Goal: Navigation & Orientation: Find specific page/section

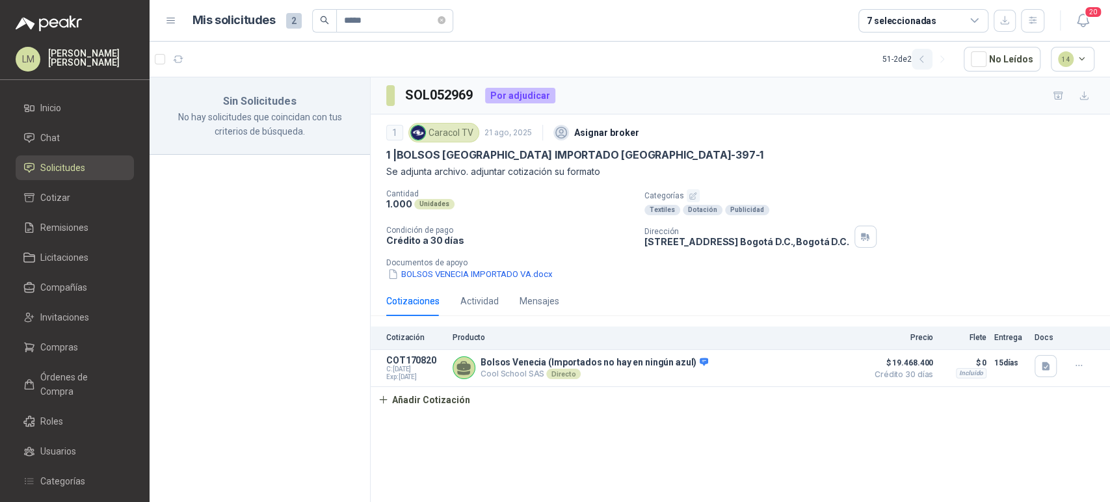
type input "*****"
click at [923, 57] on icon "button" at bounding box center [921, 59] width 3 height 7
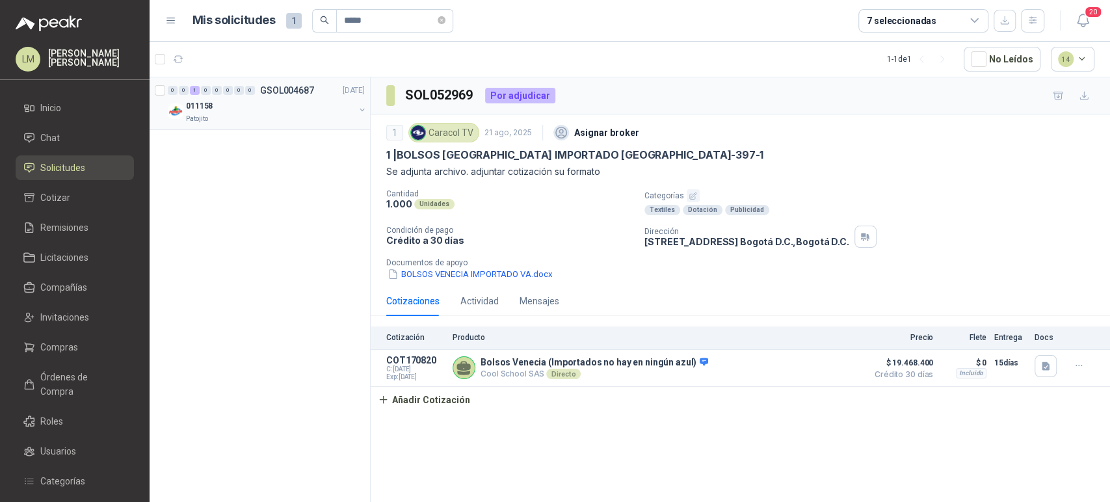
click at [361, 111] on button "button" at bounding box center [362, 110] width 10 height 10
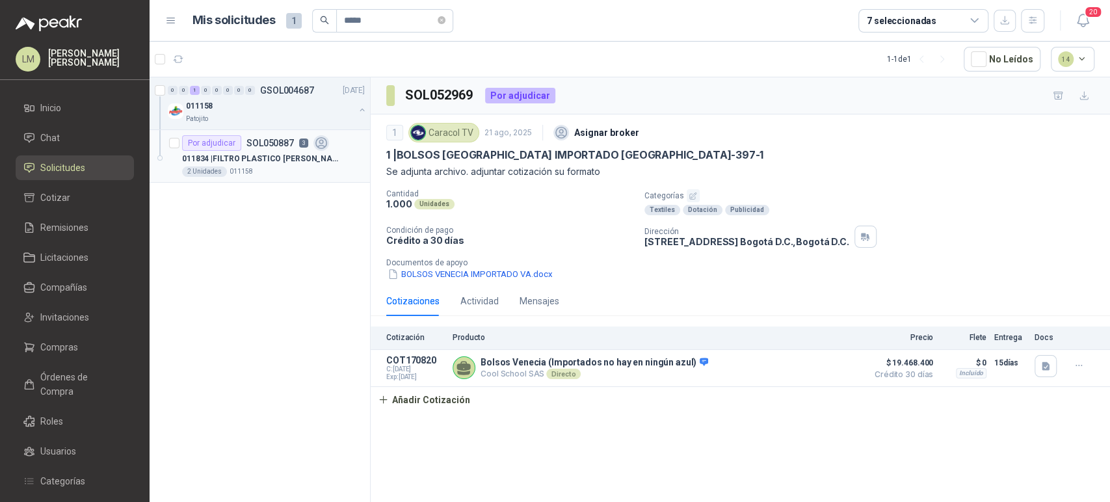
click at [254, 159] on p "011834 | FILTRO PLASTICO [PERSON_NAME] 1" at bounding box center [263, 159] width 162 height 12
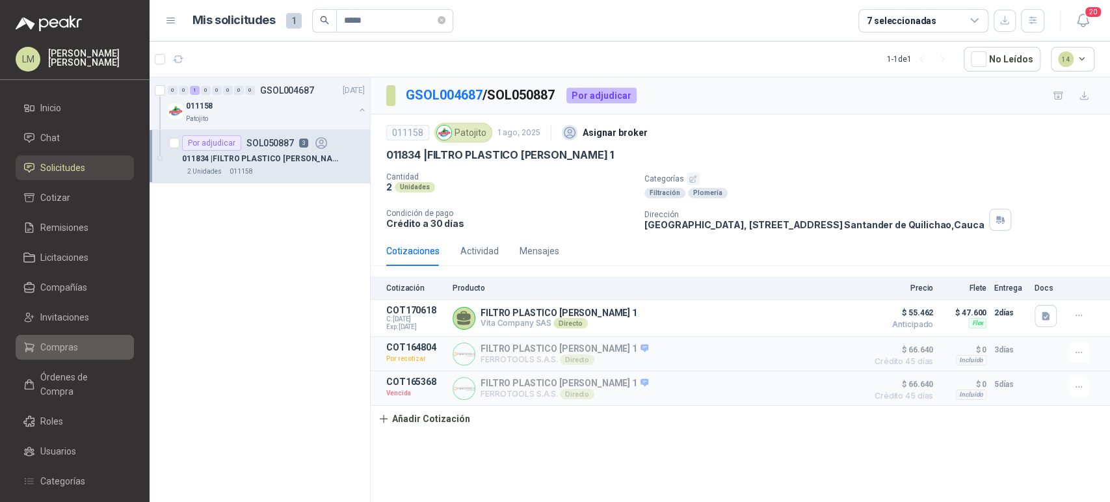
click at [44, 341] on span "Compras" at bounding box center [59, 347] width 38 height 14
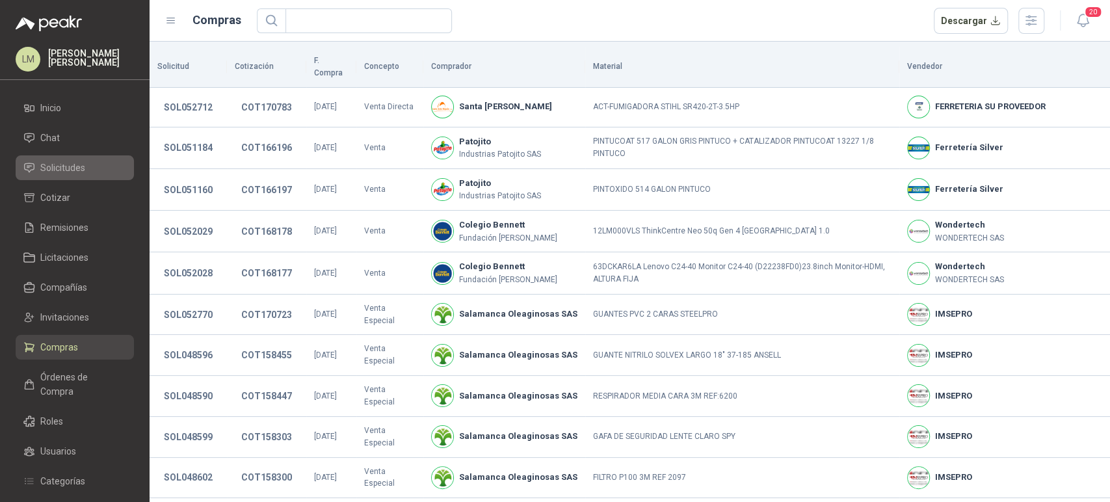
click at [66, 166] on span "Solicitudes" at bounding box center [62, 168] width 45 height 14
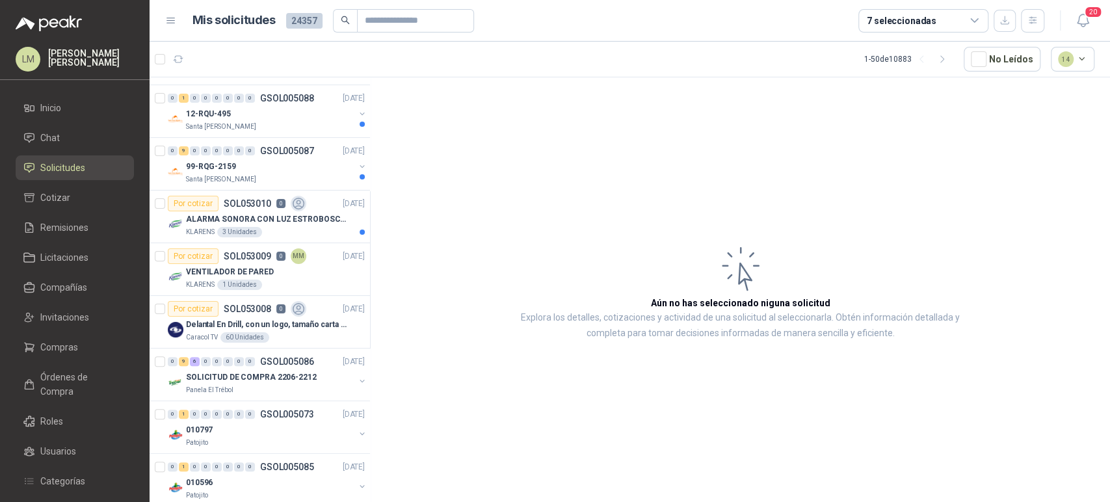
scroll to position [309, 0]
click at [234, 215] on p "ALARMA SONORA CON LUZ ESTROBOSCOPICA" at bounding box center [267, 219] width 162 height 12
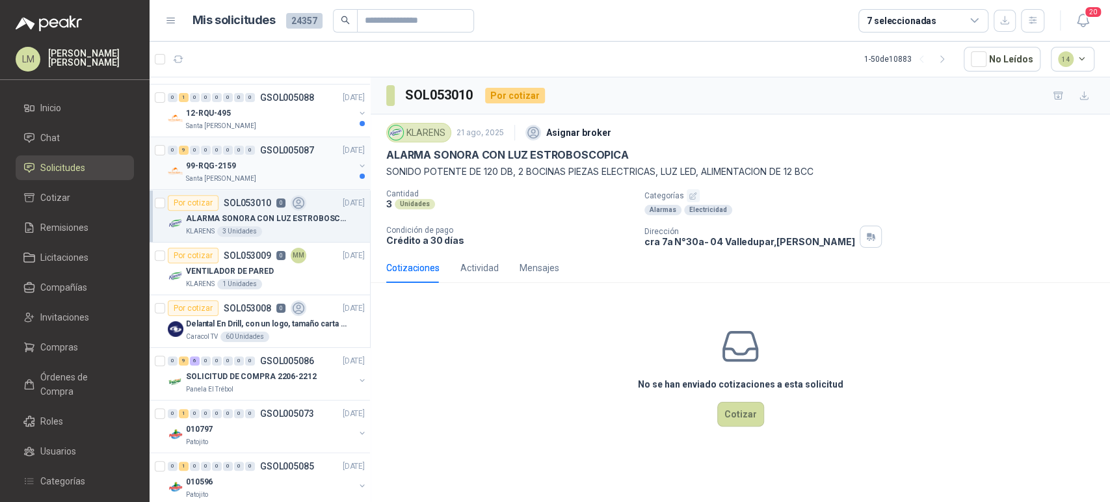
click at [260, 159] on div "99-RQG-2159" at bounding box center [270, 166] width 168 height 16
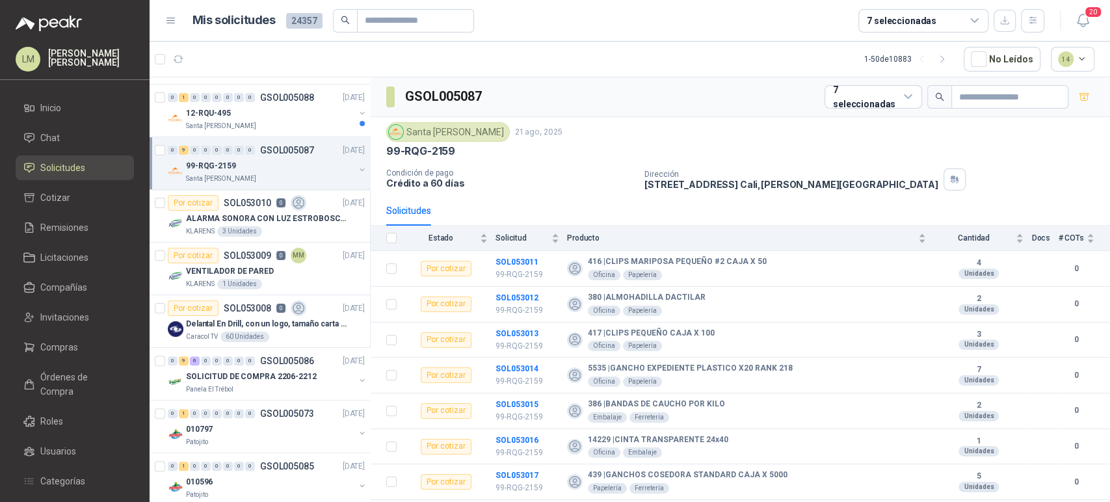
scroll to position [62, 0]
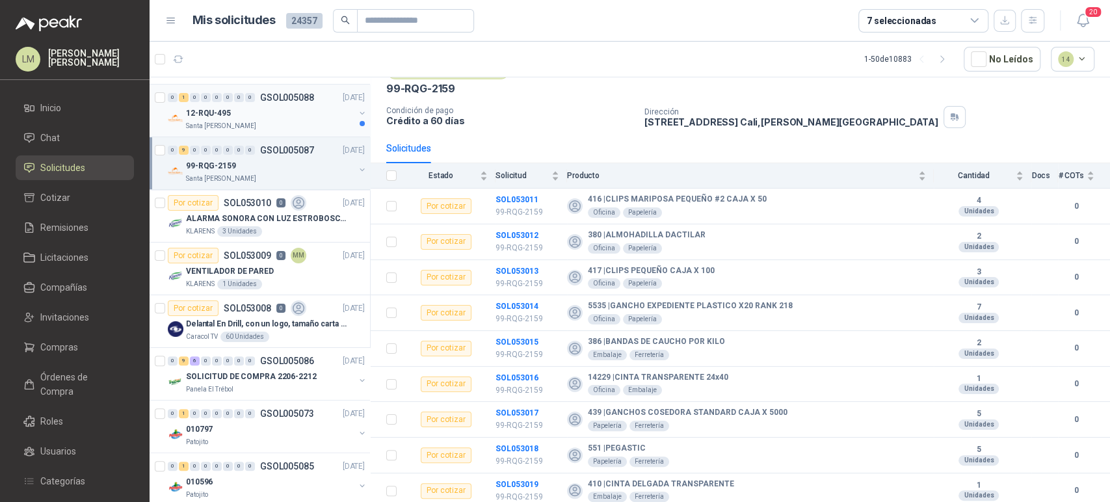
click at [250, 116] on div "12-RQU-495" at bounding box center [270, 113] width 168 height 16
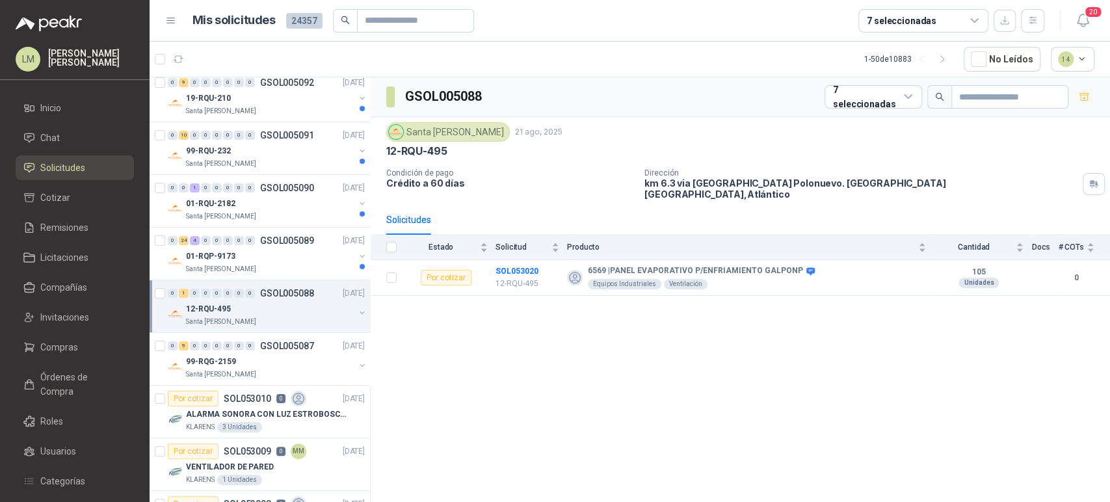
scroll to position [105, 0]
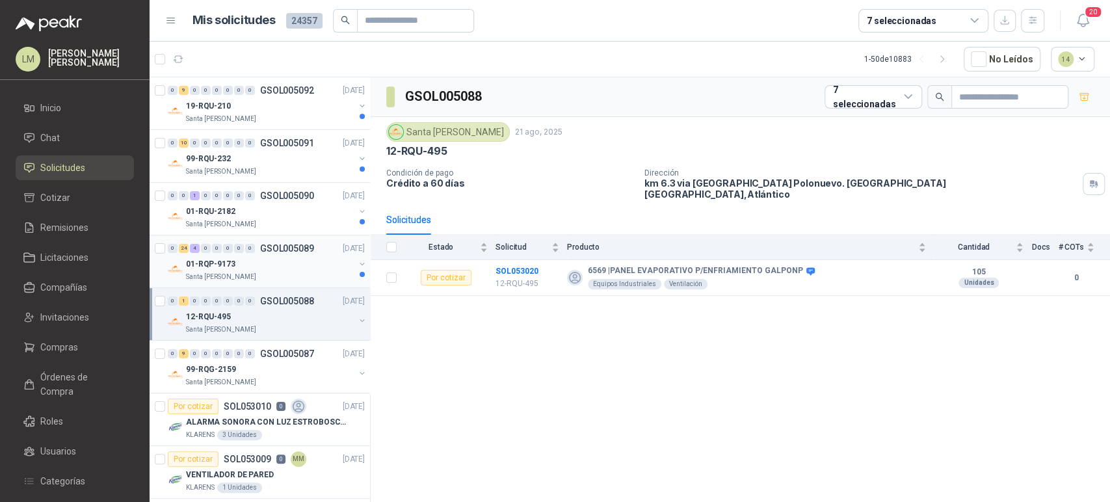
click at [264, 254] on div "0 24 4 0 0 0 0 0 GSOL005089 [DATE]" at bounding box center [268, 249] width 200 height 16
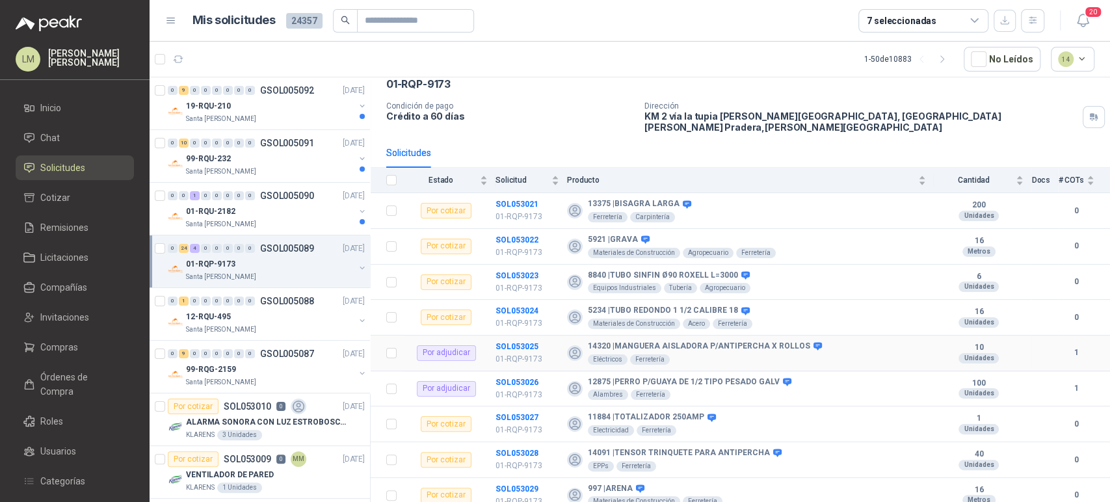
scroll to position [58, 0]
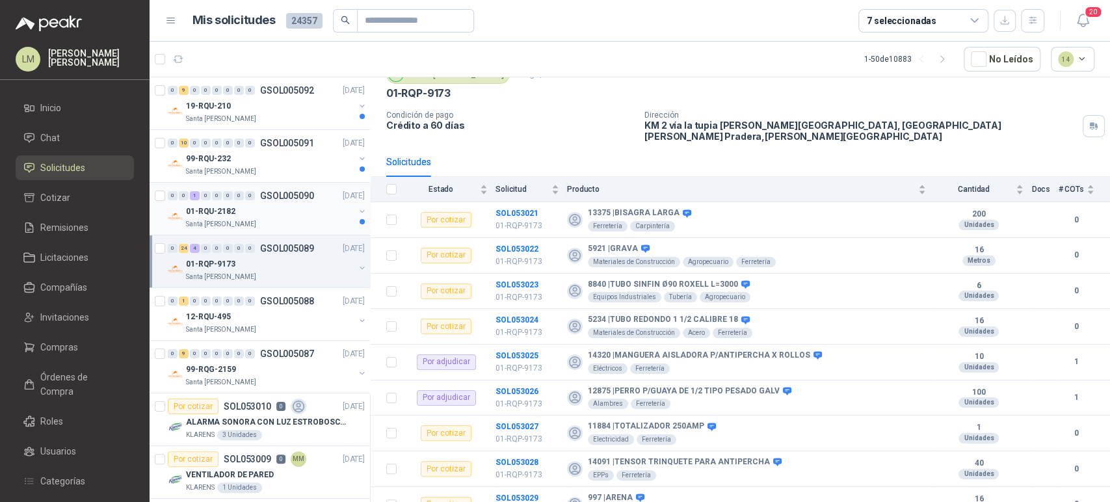
click at [250, 207] on div "01-RQU-2182" at bounding box center [270, 211] width 168 height 16
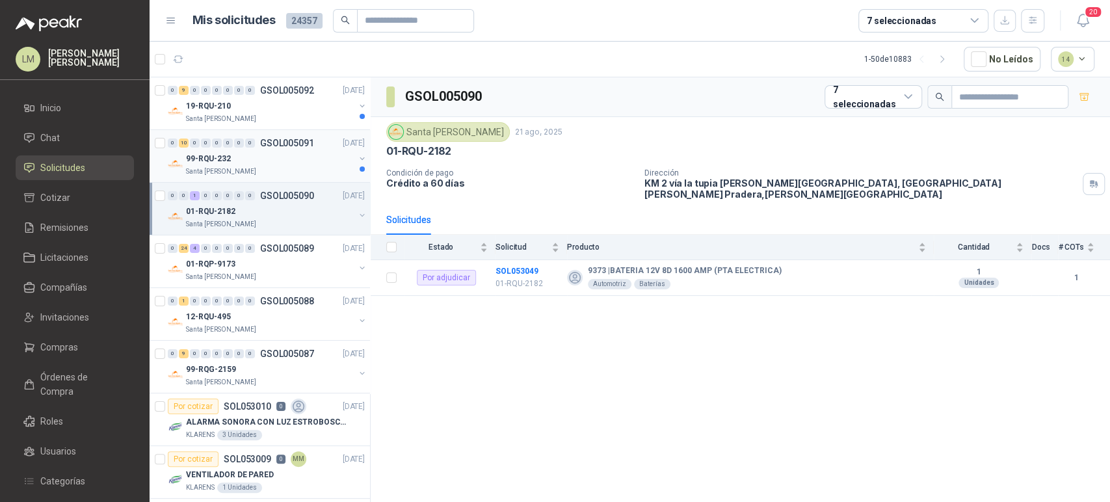
click at [261, 157] on div "99-RQU-232" at bounding box center [270, 159] width 168 height 16
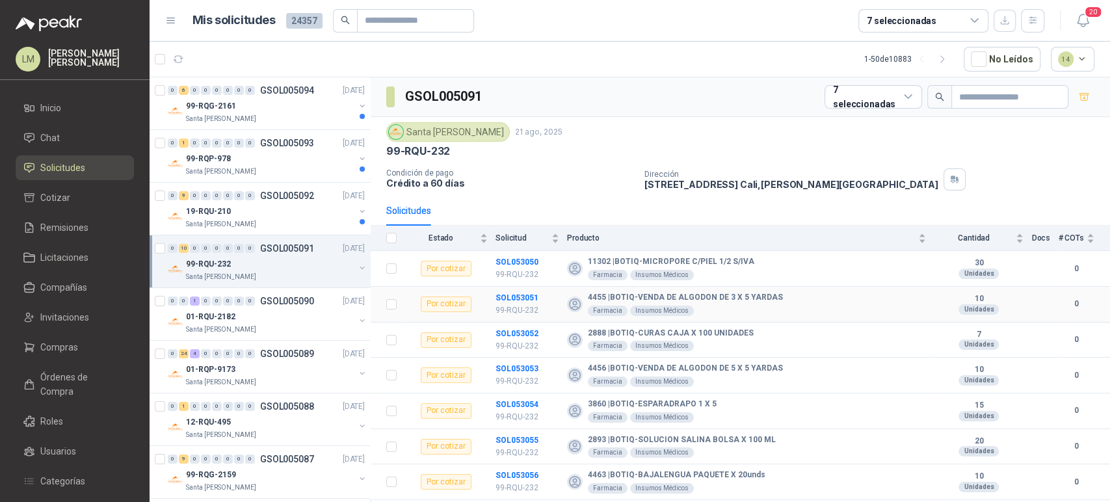
scroll to position [99, 0]
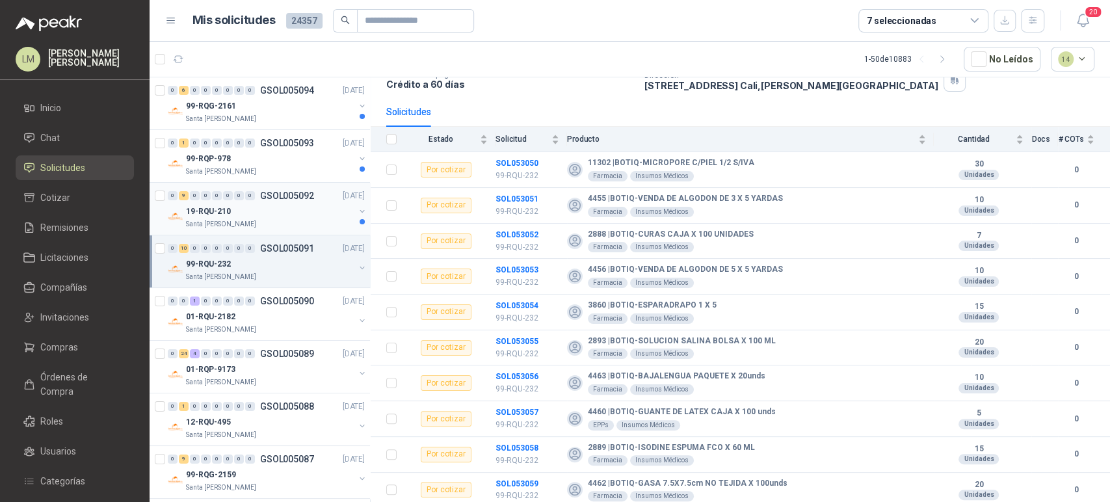
click at [248, 210] on div "19-RQU-210" at bounding box center [270, 211] width 168 height 16
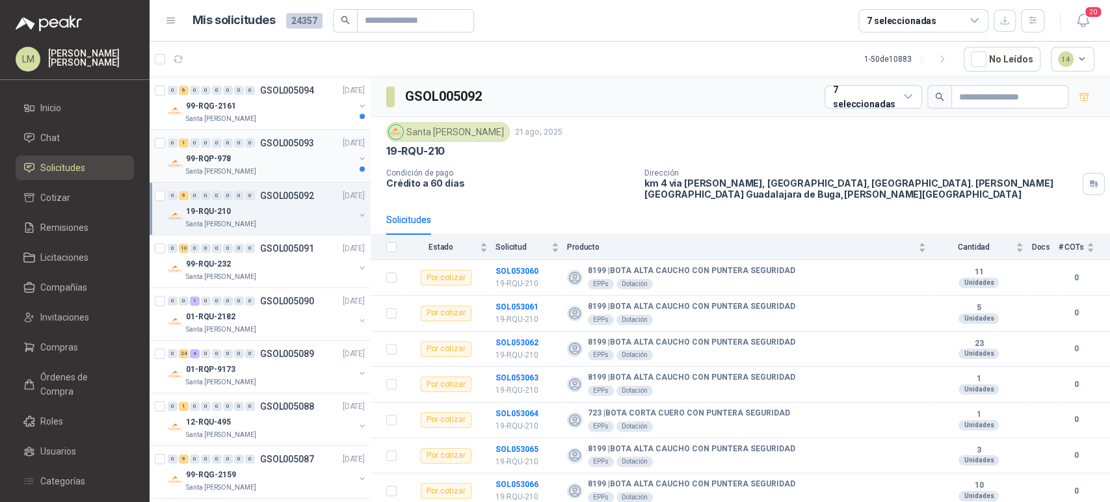
click at [281, 155] on div "99-RQP-978" at bounding box center [270, 159] width 168 height 16
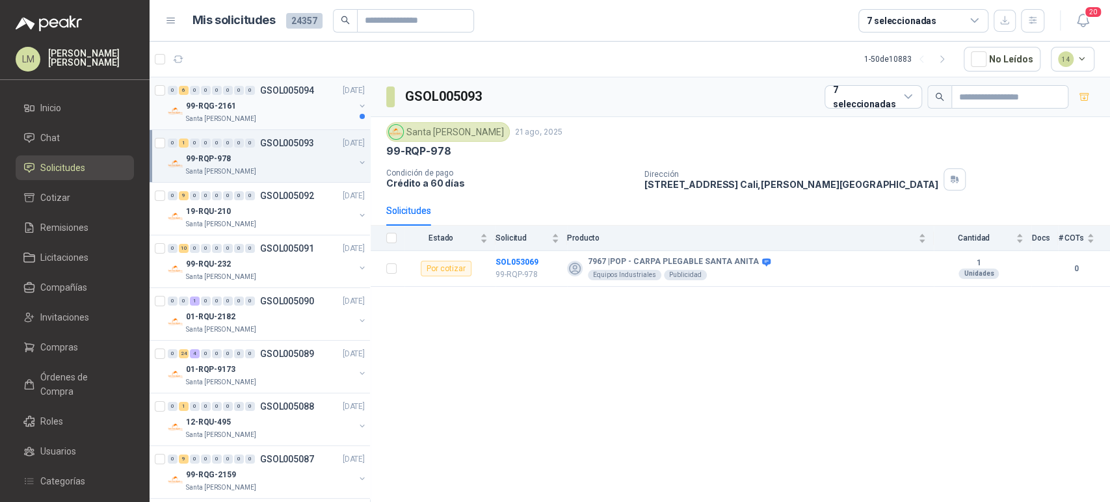
click at [270, 103] on div "99-RQG-2161" at bounding box center [270, 106] width 168 height 16
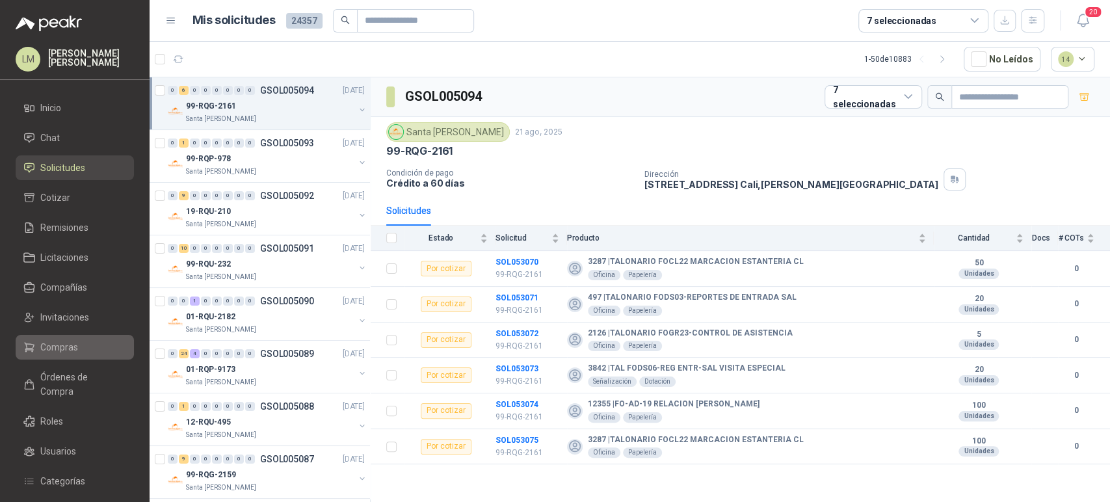
click at [47, 342] on span "Compras" at bounding box center [59, 347] width 38 height 14
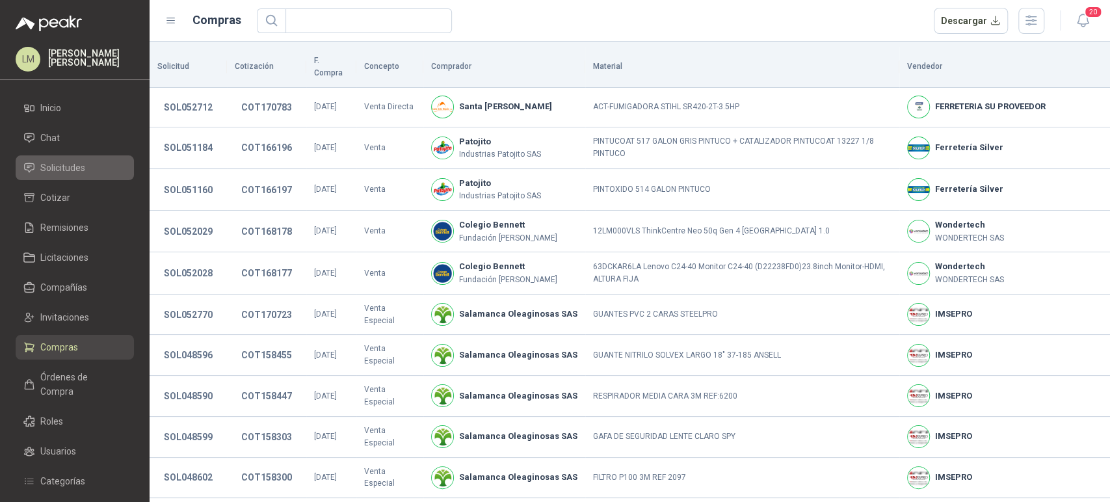
click at [101, 168] on li "Solicitudes" at bounding box center [74, 168] width 103 height 14
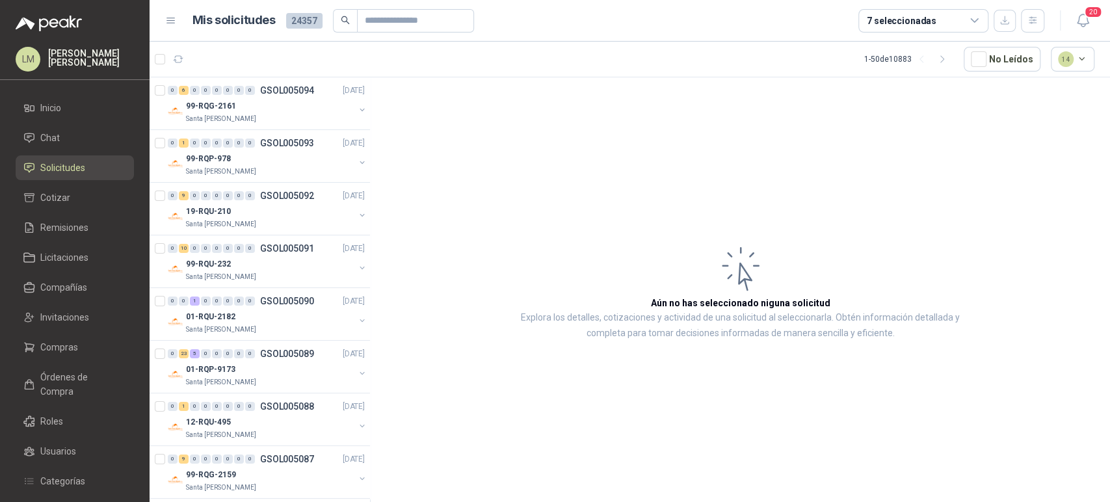
click at [928, 19] on div "7 seleccionadas" at bounding box center [902, 21] width 70 height 14
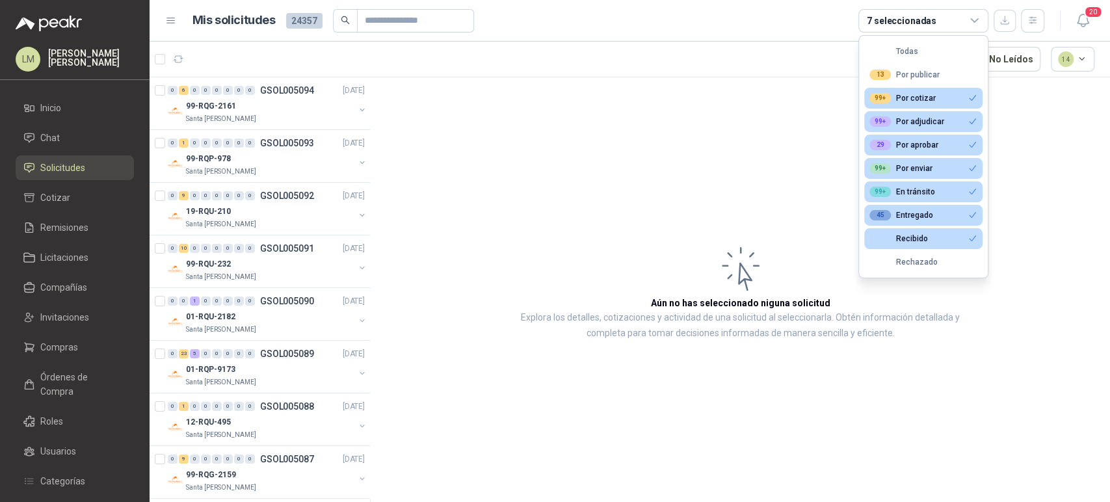
click at [928, 19] on div "7 seleccionadas" at bounding box center [902, 21] width 70 height 14
